Goal: Use online tool/utility: Utilize a website feature to perform a specific function

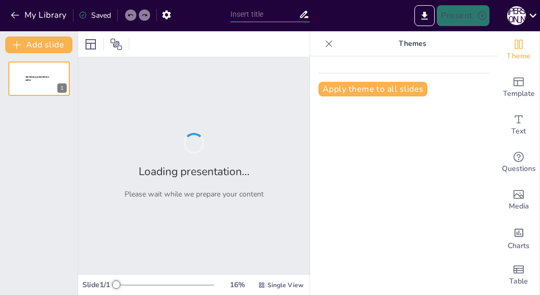
type input "Взаємозв'язок між інформацією, даними та знаннями: основи та значення"
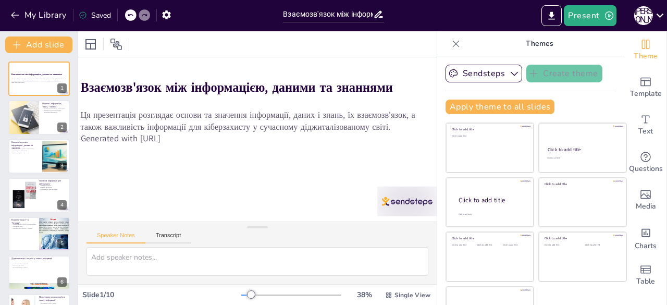
scroll to position [87, 0]
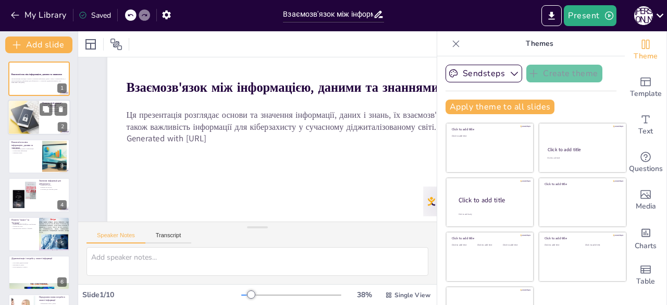
click at [35, 118] on div at bounding box center [23, 117] width 53 height 35
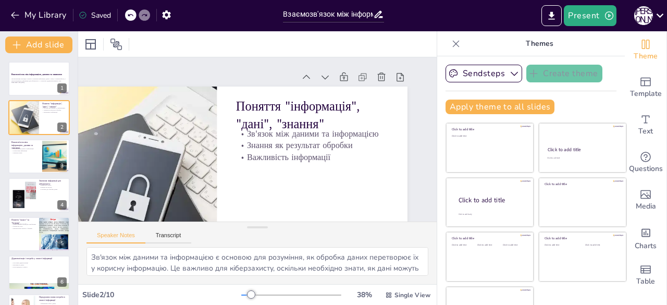
scroll to position [0, 0]
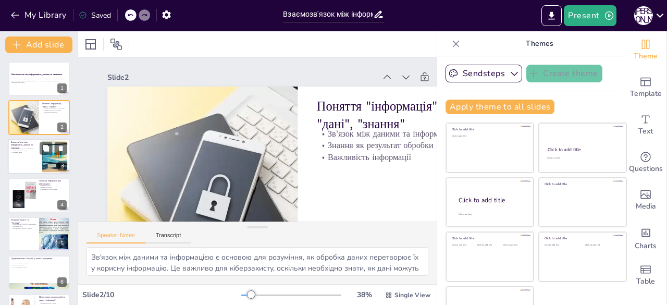
click at [15, 153] on p "Значення знань" at bounding box center [25, 153] width 28 height 2
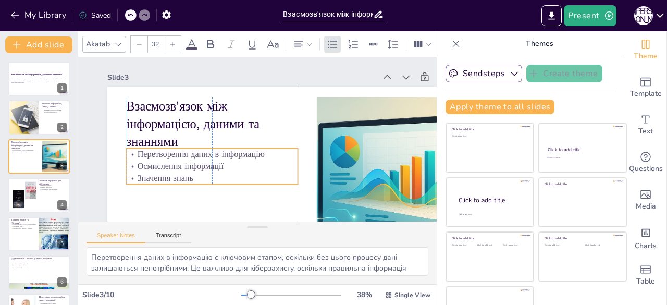
drag, startPoint x: 176, startPoint y: 164, endPoint x: 174, endPoint y: 172, distance: 8.0
click at [174, 172] on p "Значення знань" at bounding box center [232, 193] width 162 height 80
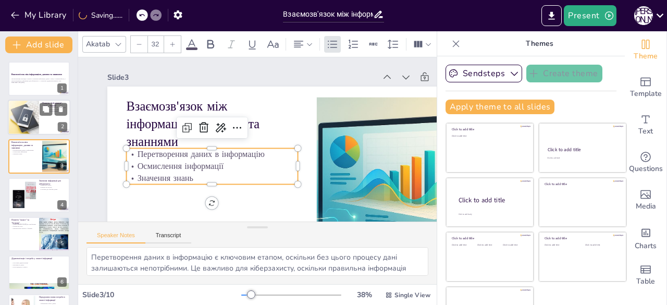
click at [27, 112] on div at bounding box center [23, 117] width 53 height 35
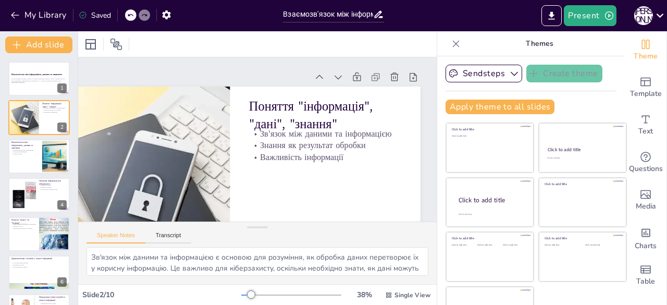
scroll to position [0, 83]
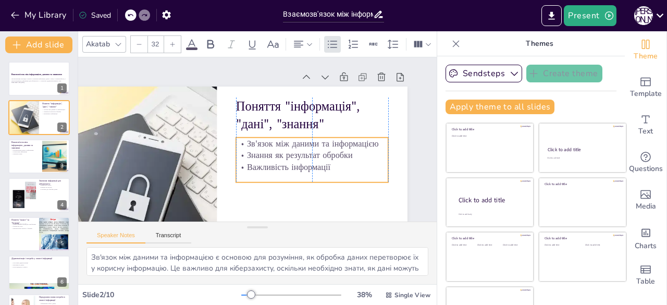
drag, startPoint x: 274, startPoint y: 151, endPoint x: 272, endPoint y: 161, distance: 10.0
click at [272, 161] on p "Важливість інформації" at bounding box center [291, 190] width 138 height 86
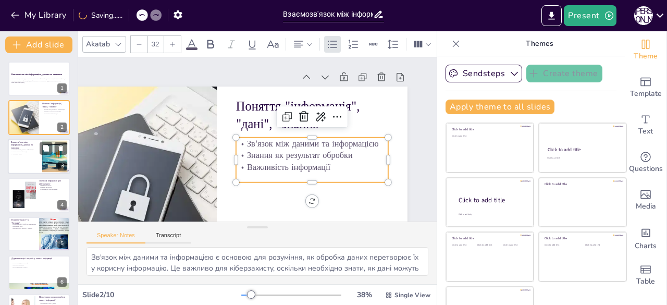
click at [41, 155] on div at bounding box center [39, 156] width 63 height 35
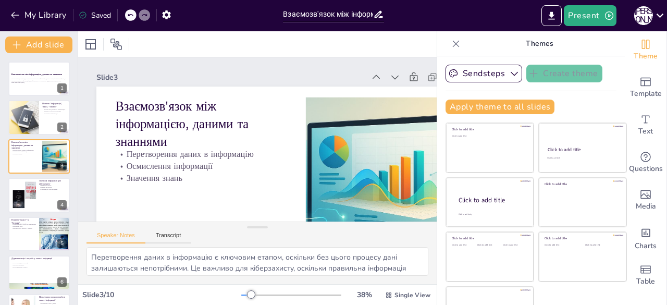
scroll to position [0, 0]
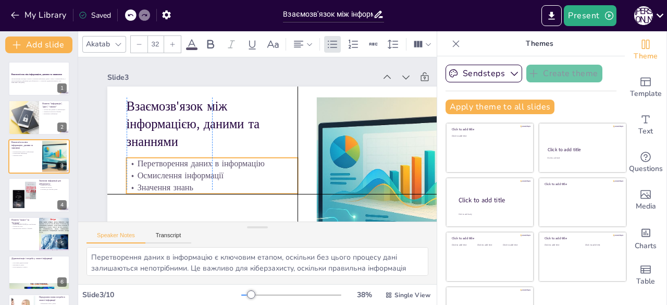
drag, startPoint x: 168, startPoint y: 164, endPoint x: 168, endPoint y: 170, distance: 5.7
click at [168, 170] on p "Осмислення інформації" at bounding box center [203, 160] width 167 height 64
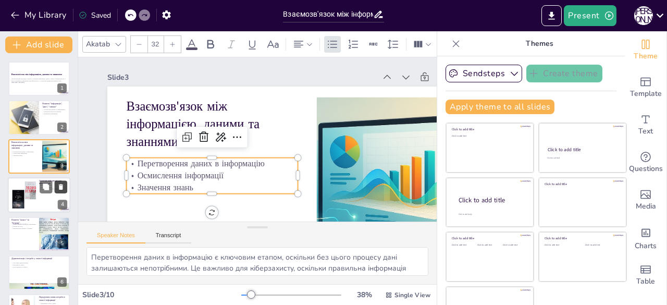
click at [56, 187] on button at bounding box center [61, 187] width 13 height 13
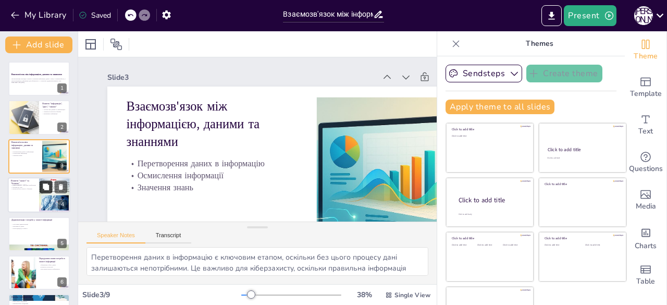
click at [43, 191] on button at bounding box center [46, 187] width 13 height 13
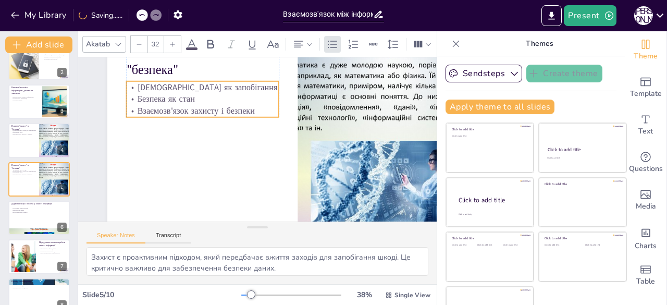
drag, startPoint x: 170, startPoint y: 102, endPoint x: 171, endPoint y: 110, distance: 7.8
click at [280, 110] on p "Взаємозв'язок захисту і безпеки" at bounding box center [286, 84] width 12 height 152
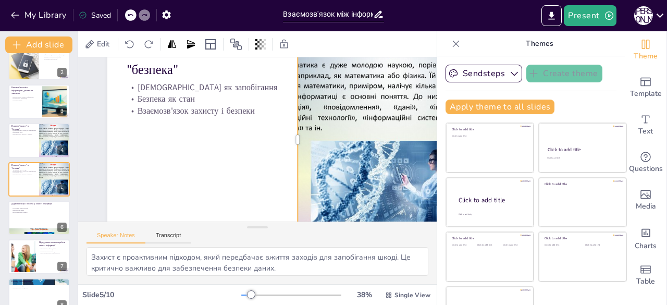
click at [323, 180] on div at bounding box center [348, 38] width 350 height 355
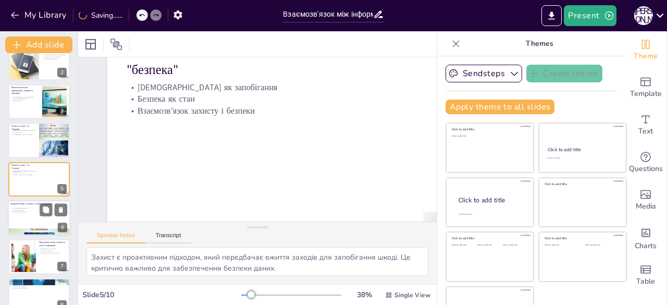
click at [31, 211] on p "Нові підходи до захисту" at bounding box center [39, 212] width 56 height 2
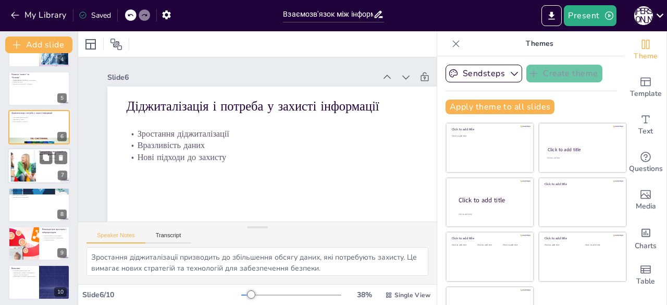
click at [29, 169] on div at bounding box center [23, 166] width 61 height 32
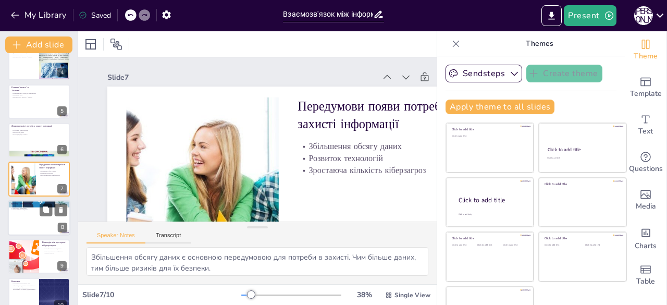
click at [25, 220] on div at bounding box center [39, 217] width 63 height 35
type textarea "Фізичне середовище є основою для всіх технологій, які ми використовуємо. Розумі…"
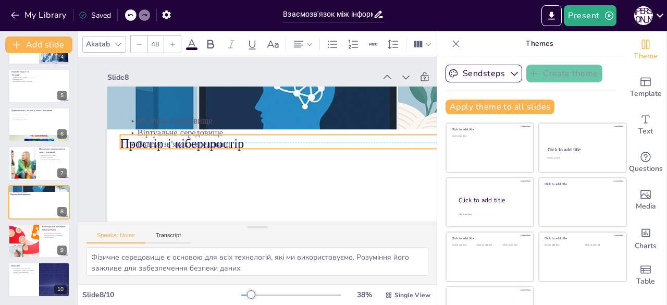
drag, startPoint x: 178, startPoint y: 104, endPoint x: 172, endPoint y: 142, distance: 39.1
click at [172, 142] on div "Простір і кіберпростір Фізичне середовище Віртуальне середовище Взаємозв'язок с…" at bounding box center [194, 158] width 308 height 224
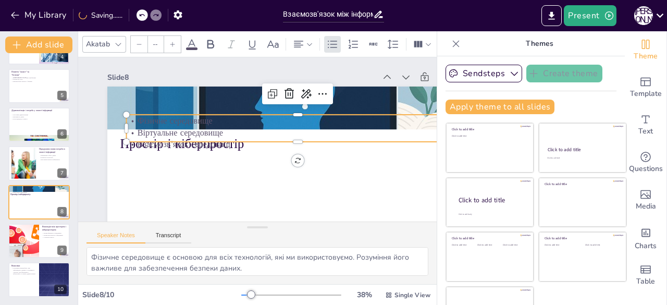
type input "32"
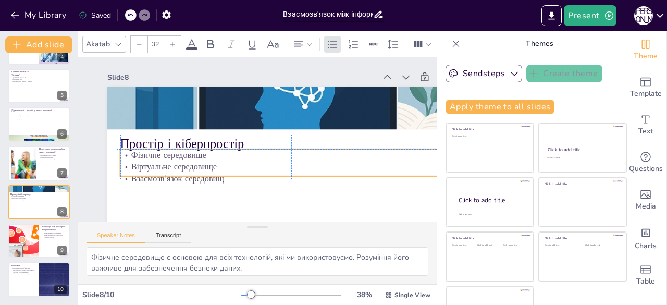
drag, startPoint x: 172, startPoint y: 122, endPoint x: 162, endPoint y: 160, distance: 38.8
click at [162, 160] on p "Фізичне середовище" at bounding box center [279, 169] width 303 height 181
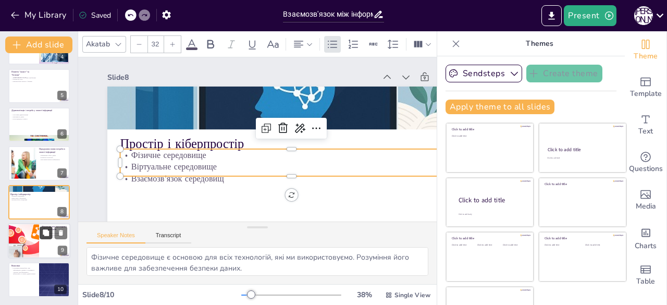
click at [45, 231] on icon at bounding box center [46, 232] width 6 height 6
type textarea "Вплив фізичного середовища на кібербезпеку є важливим фактором, оскільки фізичн…"
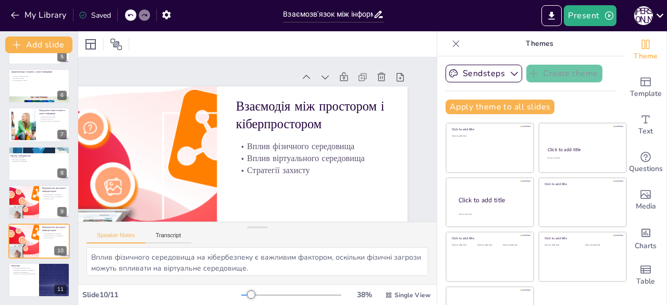
scroll to position [29, 0]
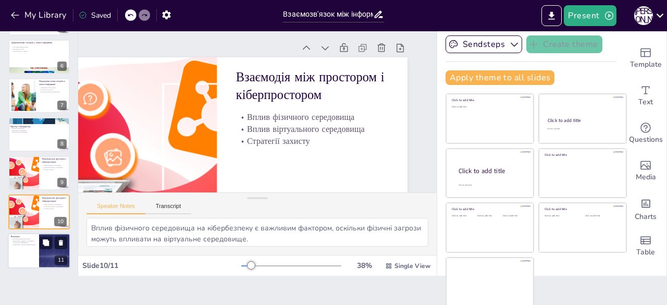
click at [34, 249] on div at bounding box center [39, 250] width 63 height 35
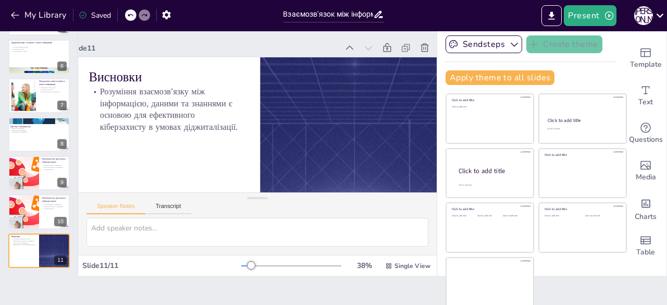
scroll to position [0, 0]
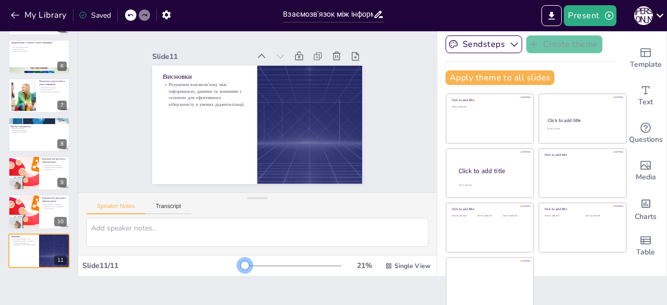
drag, startPoint x: 237, startPoint y: 264, endPoint x: 230, endPoint y: 279, distance: 15.9
click at [230, 279] on div "Document fonts Akatab Recently used Mulish Popular fonts Lato Montserrat Open S…" at bounding box center [333, 168] width 667 height 274
click at [19, 20] on icon "button" at bounding box center [15, 15] width 10 height 10
